Goal: Information Seeking & Learning: Check status

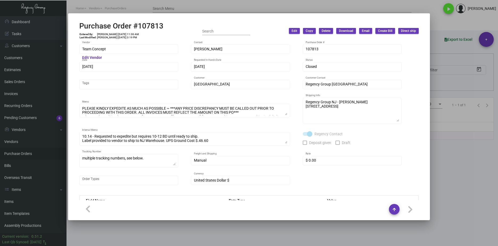
scroll to position [17, 0]
click at [16, 68] on div at bounding box center [249, 123] width 498 height 246
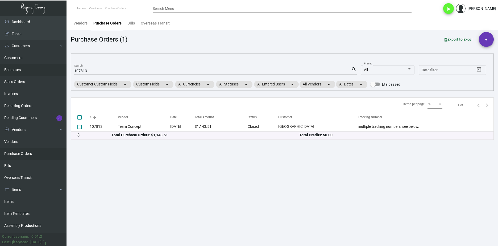
click at [17, 71] on link "Estimates" at bounding box center [33, 70] width 66 height 12
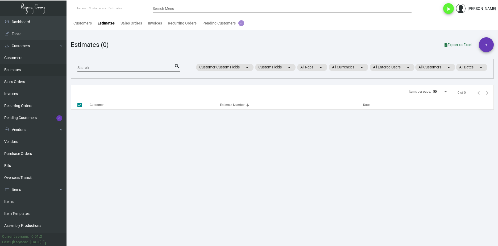
click at [84, 67] on input "Search" at bounding box center [125, 68] width 97 height 4
checkbox input "false"
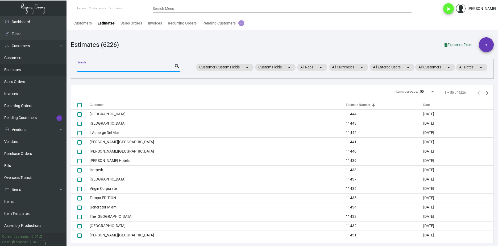
paste input "11104"
type input "11104"
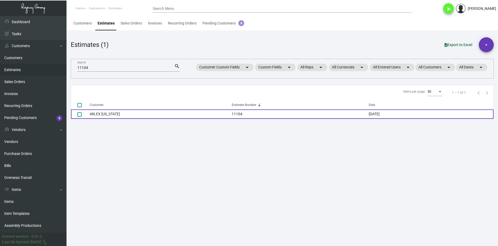
click at [116, 113] on td "48LEX [US_STATE]" at bounding box center [161, 113] width 142 height 9
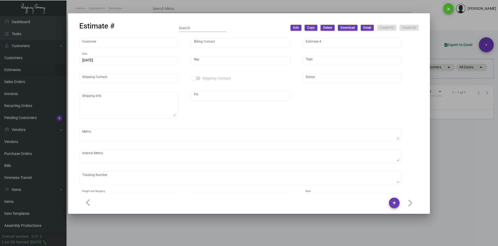
type input "48LEX [US_STATE]"
type input "Accounts Receivables"
type input "11104"
type input "[DATE]"
type input "[PERSON_NAME]"
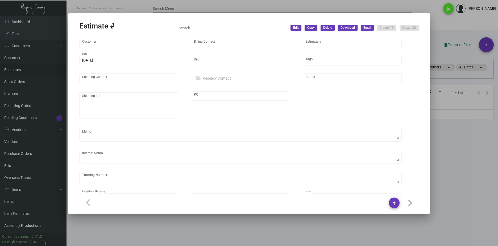
type input "United States Dollar $"
type input "$ 0.00"
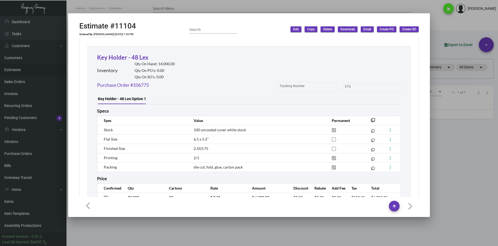
scroll to position [292, 0]
click at [146, 84] on link "Purchase Order #106775" at bounding box center [123, 85] width 52 height 7
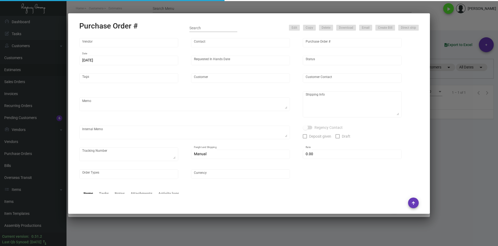
type input "Team Concept"
type input "[PERSON_NAME]"
type input "106775"
type input "[DATE]"
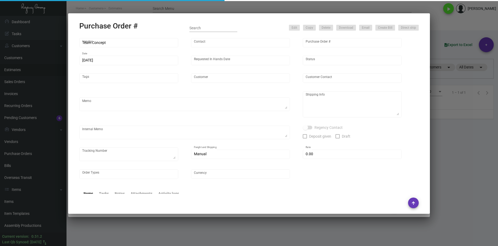
type input "48LEX [US_STATE]"
type textarea "PLEASE SEND PDF PROOFS TO OUR ART TEAM ; [EMAIL_ADDRESS][DOMAIN_NAME] WITH ME I…"
type textarea "Regency Group NJ - [PERSON_NAME] [STREET_ADDRESS]"
type textarea "8.14 - [PERSON_NAME]/[PERSON_NAME] requesting for update as this was requested …"
checkbox input "true"
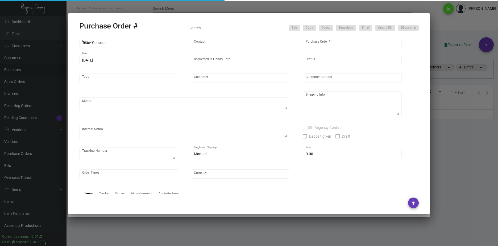
type input "$ 0.00"
type input "United States Dollar $"
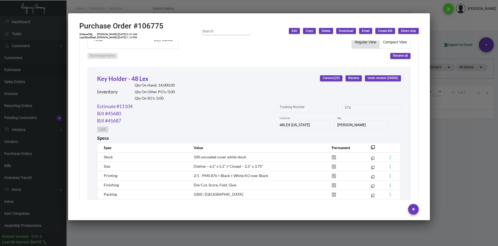
scroll to position [239, 0]
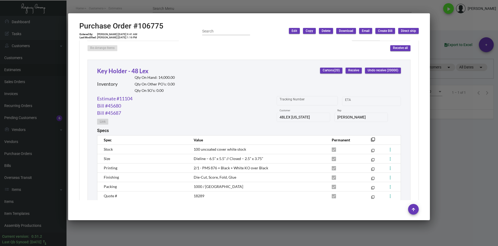
click at [165, 24] on div "Purchase Order #106775 Entered By: [PERSON_NAME] [DATE] 9:41 AM Last Modified: …" at bounding box center [248, 31] width 339 height 19
drag, startPoint x: 159, startPoint y: 26, endPoint x: 89, endPoint y: 29, distance: 69.7
click at [89, 29] on div "Purchase Order #106775 Entered By: [PERSON_NAME] [DATE] 9:41 AM Last Modified: …" at bounding box center [248, 31] width 339 height 19
copy h2 "Purchase Order #"
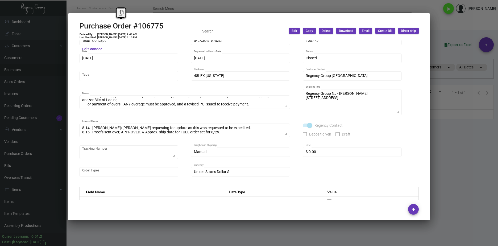
scroll to position [0, 0]
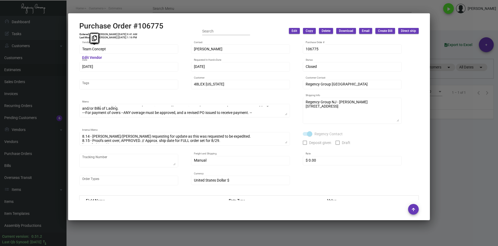
click at [78, 50] on div "Team Concept Vendor Edit Vendor [PERSON_NAME] Contact 106775 Purchase Order # […" at bounding box center [249, 120] width 352 height 160
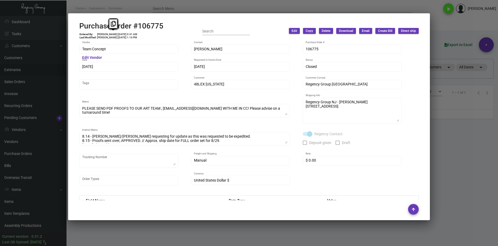
drag, startPoint x: 117, startPoint y: 34, endPoint x: 109, endPoint y: 34, distance: 7.5
click at [109, 34] on td "[PERSON_NAME] [DATE] 9:41 AM" at bounding box center [117, 34] width 41 height 3
copy td "[DATE]"
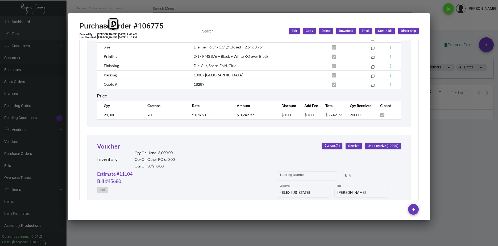
scroll to position [350, 0]
click at [103, 115] on td "20,000" at bounding box center [119, 115] width 45 height 9
click at [224, 104] on th "Rate" at bounding box center [209, 105] width 45 height 9
click at [182, 117] on tr "20,000 20 $ 0.16215 $ 3,242.97 $0.00 $0.00 $3,242.97 20000" at bounding box center [248, 115] width 303 height 9
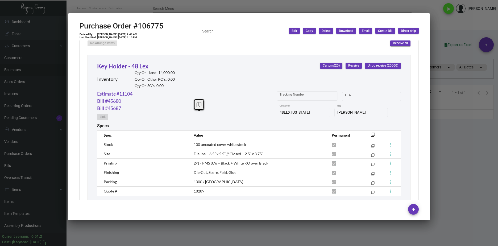
scroll to position [244, 0]
click at [130, 93] on link "Estimate #11104" at bounding box center [114, 93] width 35 height 7
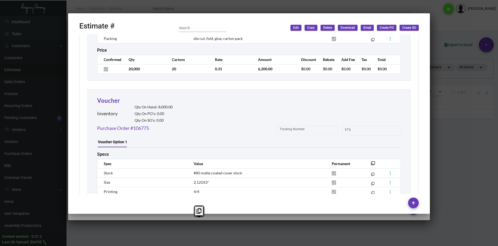
type input "48LEX [US_STATE]"
type input "Accounts Receivables"
type input "11104"
type input "[DATE]"
type input "[PERSON_NAME]"
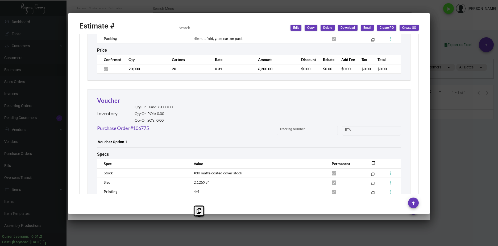
type input "United States Dollar $"
type input "$ 0.00"
type input "$ 0.31"
type input "$ 6,200.00"
type input "$ 0.12"
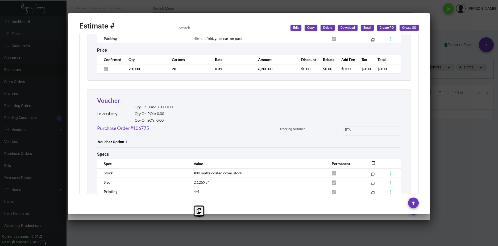
type input "$ 1,200.00"
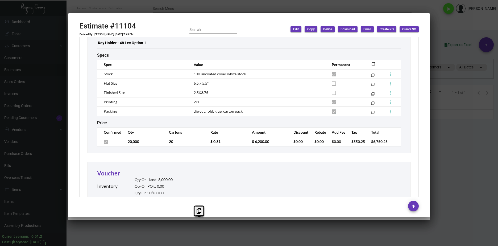
scroll to position [346, 0]
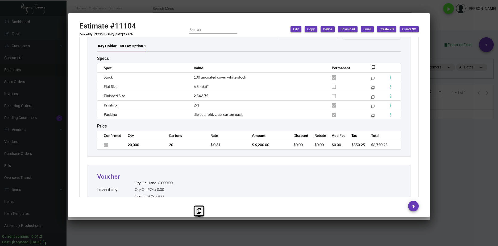
click at [227, 141] on td "$ 0.31" at bounding box center [225, 144] width 41 height 9
click at [193, 144] on tr "20,000 20 $ 0.31 $ 6,200.00 $0.00 $0.00 $0.00 $550.25 $6,750.25" at bounding box center [248, 144] width 303 height 9
click at [214, 225] on div at bounding box center [249, 123] width 498 height 246
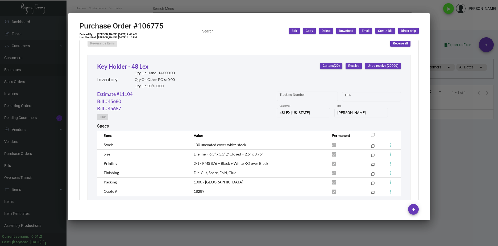
drag, startPoint x: 119, startPoint y: 232, endPoint x: 96, endPoint y: 221, distance: 25.6
click at [119, 232] on div at bounding box center [249, 123] width 498 height 246
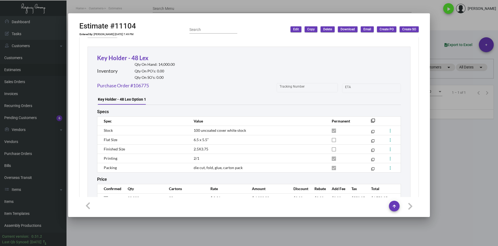
click at [23, 191] on div at bounding box center [249, 123] width 498 height 246
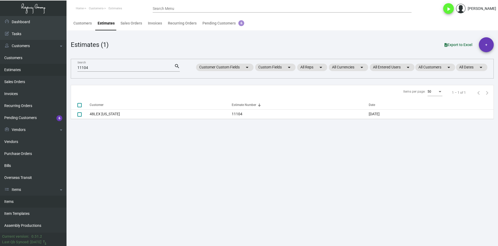
click at [25, 204] on link "Items" at bounding box center [33, 201] width 66 height 12
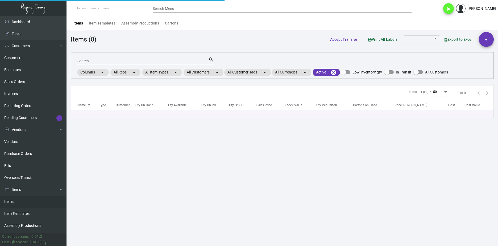
click at [140, 58] on div "Search" at bounding box center [142, 61] width 131 height 8
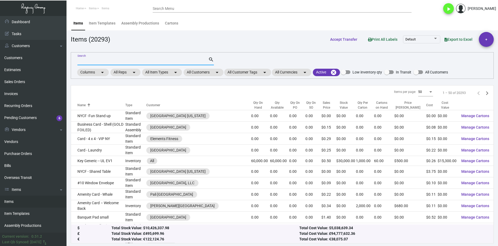
click at [140, 62] on input "Search" at bounding box center [142, 61] width 131 height 4
type input "key holder generic"
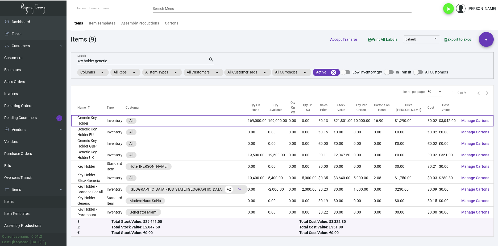
click at [104, 116] on td "Generic Key Holder" at bounding box center [89, 120] width 36 height 11
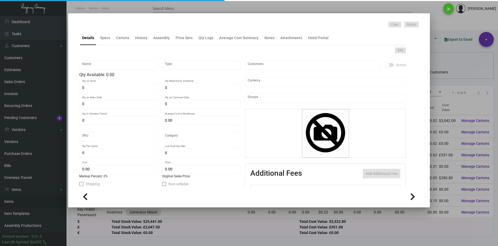
type input "Generic Key Holder"
type input "Inventory"
type input "169,000"
type input "$ 0.85"
type input "2646"
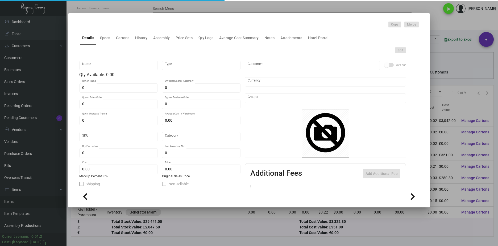
type input "Standard"
type input "10,000"
type input "5,000"
type input "$ 0.018"
type input "$ 0.129"
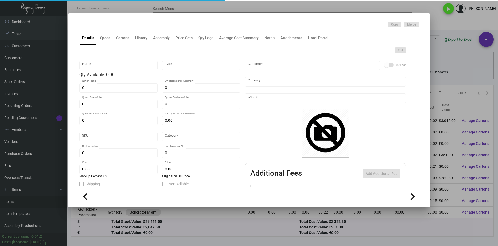
type textarea "BLANK KEY CARD HOLDERS: #24 WHITE WOVE, THUMBCUT"
type textarea "Key Card Holders: #24 white wove, thumbcut"
checkbox input "true"
type input "United States Dollar $"
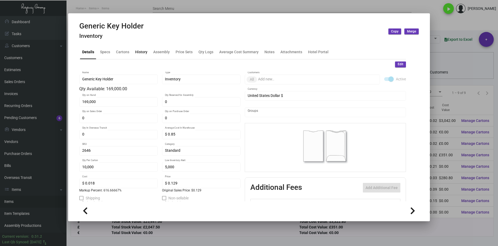
click at [140, 54] on div "History" at bounding box center [141, 52] width 12 height 6
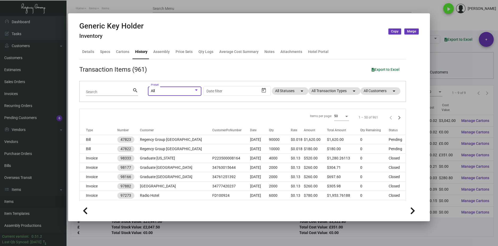
click at [174, 91] on div "All" at bounding box center [172, 91] width 43 height 4
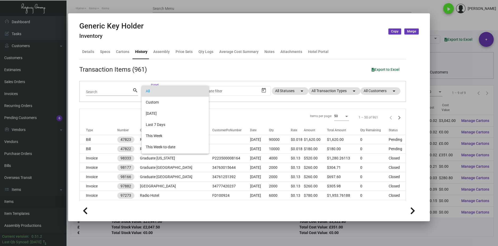
click at [174, 91] on span "All" at bounding box center [175, 90] width 59 height 11
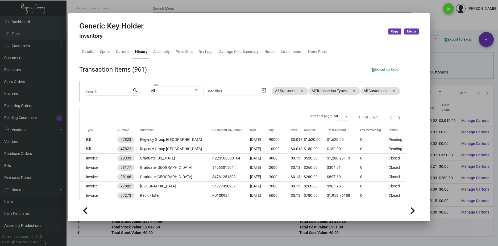
click at [106, 89] on div "Search" at bounding box center [109, 91] width 47 height 8
click at [321, 91] on mat-chip "All Transaction Types arrow_drop_down" at bounding box center [334, 90] width 52 height 7
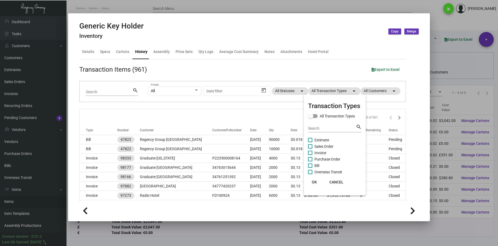
click at [327, 157] on span "Purchase Order" at bounding box center [327, 159] width 26 height 6
click at [310, 161] on input "Purchase Order" at bounding box center [310, 161] width 0 height 0
checkbox input "true"
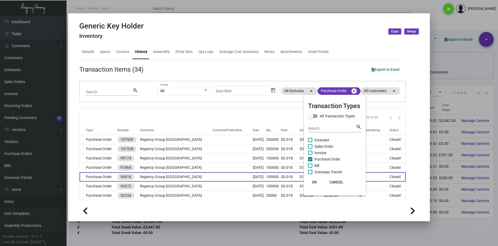
click at [311, 181] on button "OK" at bounding box center [314, 182] width 17 height 10
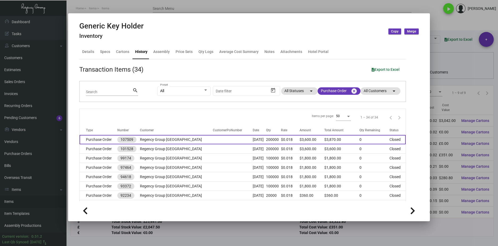
click at [107, 139] on td "Purchase Order" at bounding box center [99, 139] width 38 height 9
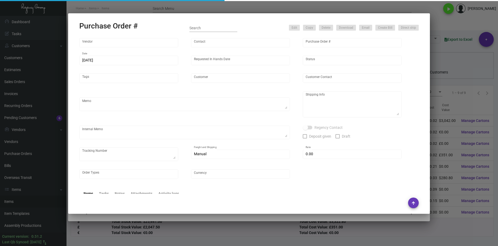
type input "Shanghai East Industrial Co., Ltd,"
type input "[PERSON_NAME]"
type input "107509"
type input "[DATE]"
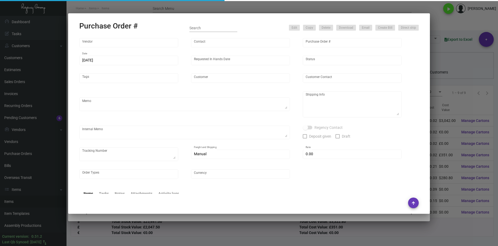
type input "Regency Group [GEOGRAPHIC_DATA]"
type textarea "Generic key holder: please ship half once ready and the balance before CNY. Bla…"
type textarea "Regency Group NJ - [PERSON_NAME] [STREET_ADDRESS]"
type textarea "[DATE] - 10K via air - DHL#4255193784"
checkbox input "true"
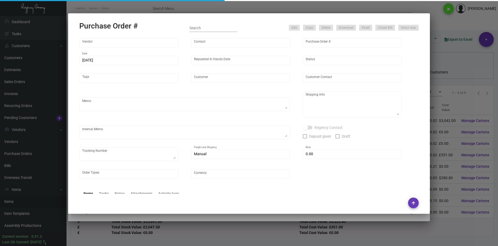
type input "$ 0.00"
type input "United States Dollar $"
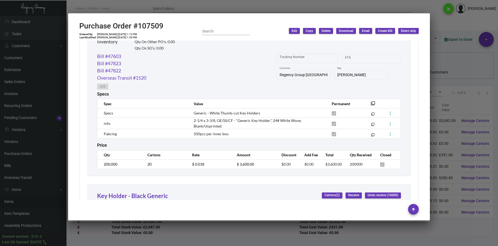
scroll to position [285, 0]
